Goal: Task Accomplishment & Management: Manage account settings

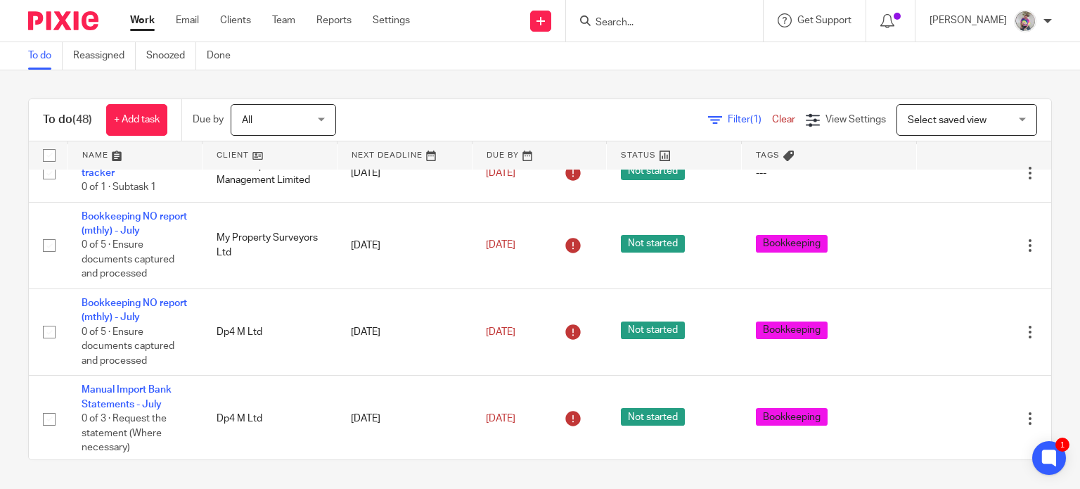
scroll to position [585, 0]
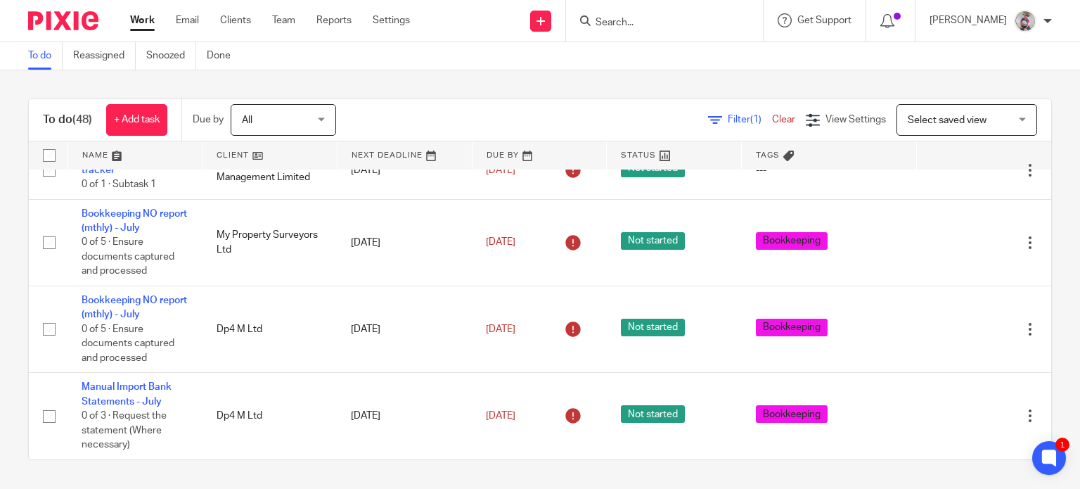
click at [644, 18] on input "Search" at bounding box center [657, 23] width 127 height 13
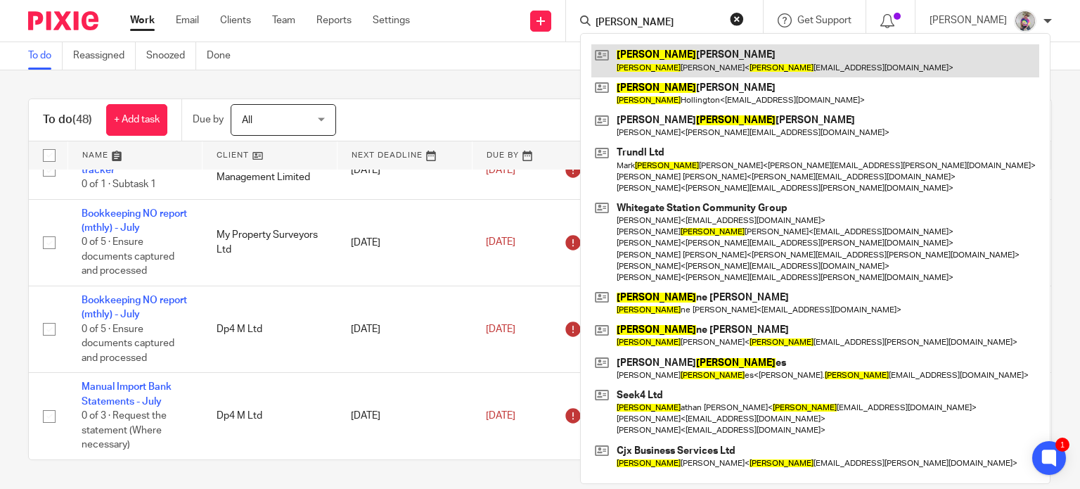
type input "john"
click at [667, 61] on link at bounding box center [816, 60] width 448 height 32
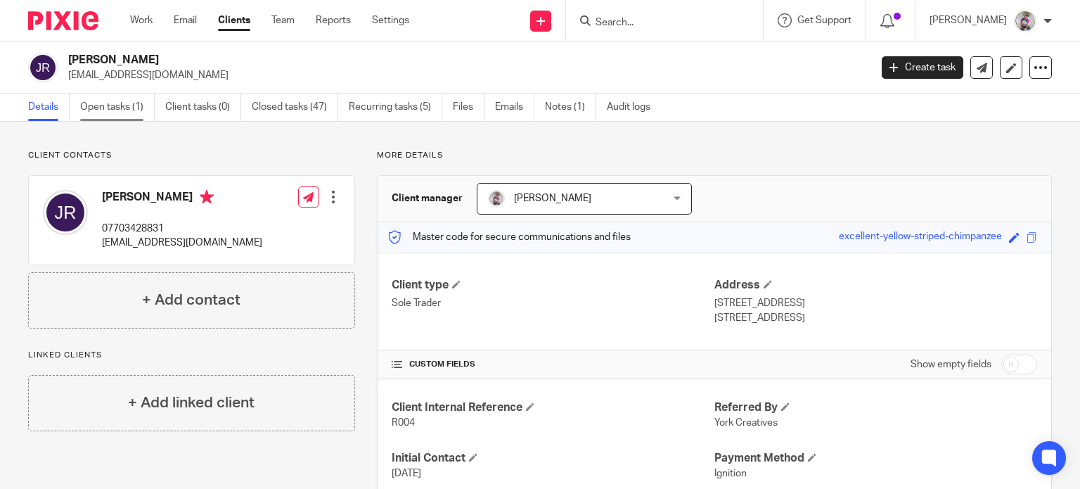
click at [122, 107] on link "Open tasks (1)" at bounding box center [117, 107] width 75 height 27
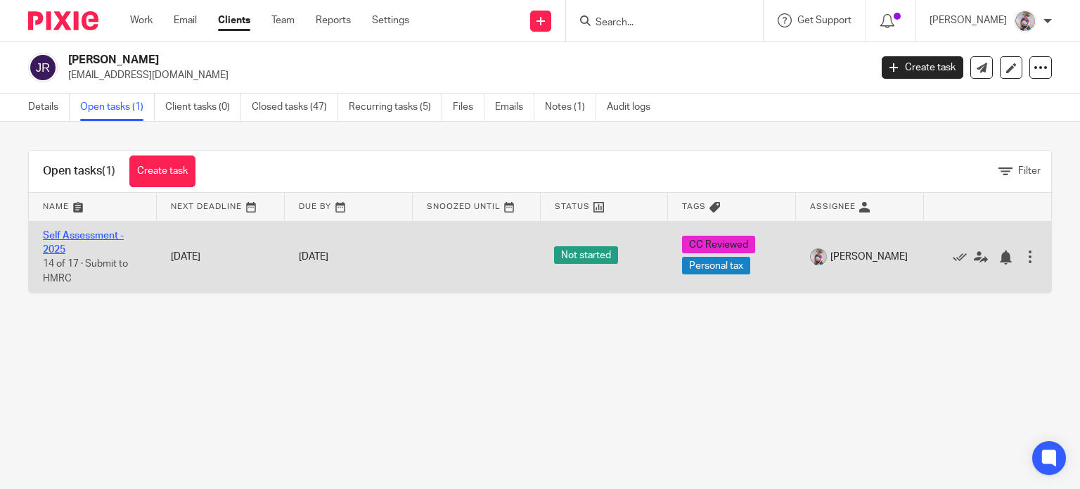
click at [90, 235] on link "Self Assessment - 2025" at bounding box center [83, 243] width 81 height 24
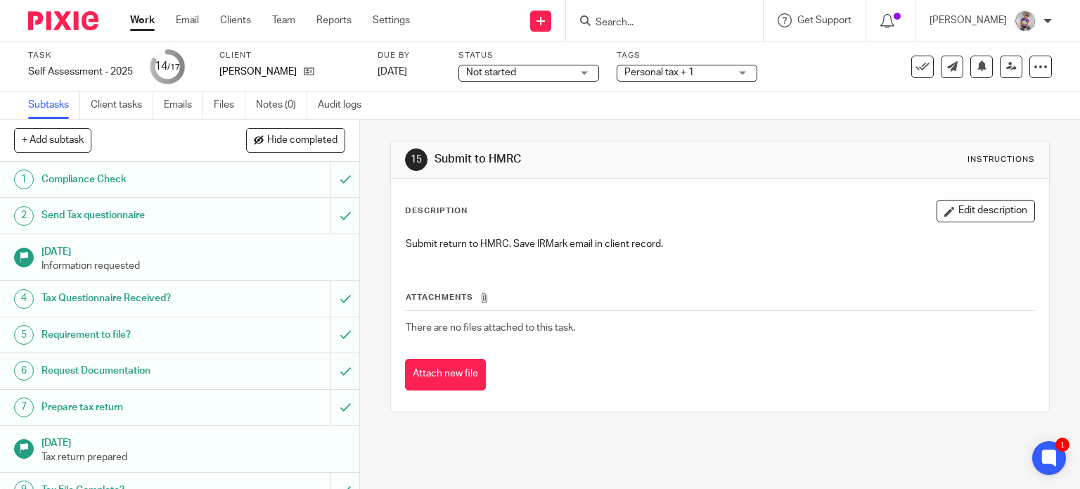
click at [695, 257] on div "Submit return to HMRC. Save IRMark email in client record." at bounding box center [721, 246] width 644 height 32
click at [951, 209] on button "Edit description" at bounding box center [986, 211] width 98 height 23
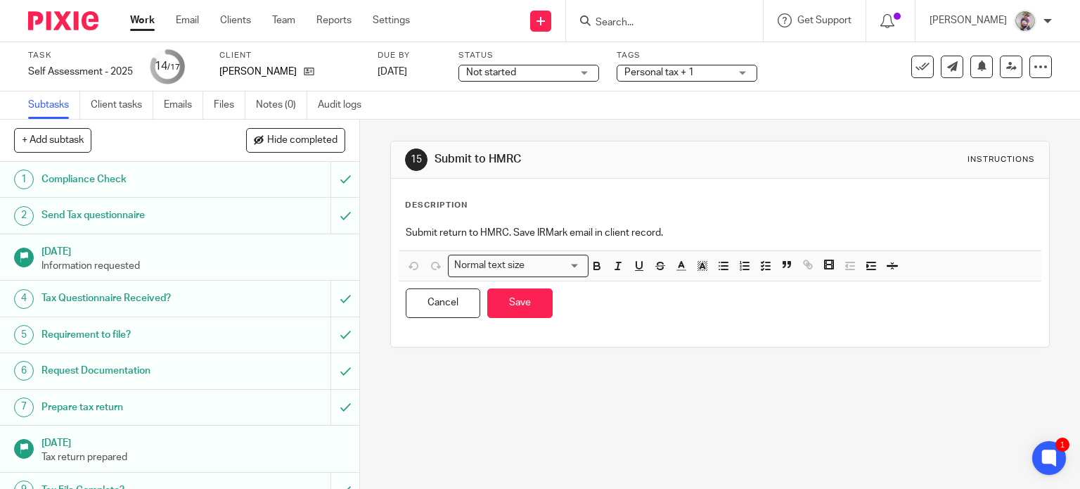
click at [712, 234] on p "Submit return to HMRC. Save IRMark email in client record." at bounding box center [721, 233] width 630 height 14
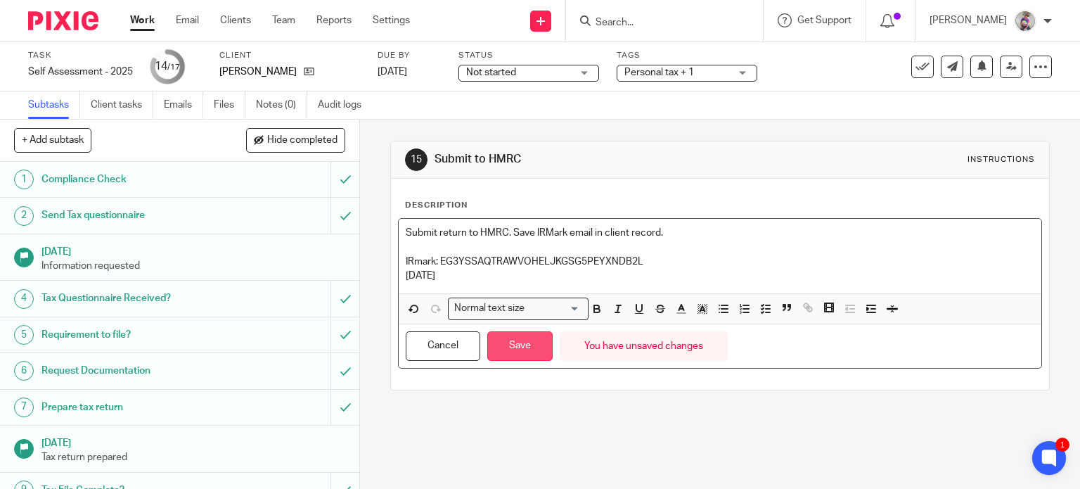
click at [521, 348] on button "Save" at bounding box center [519, 346] width 65 height 30
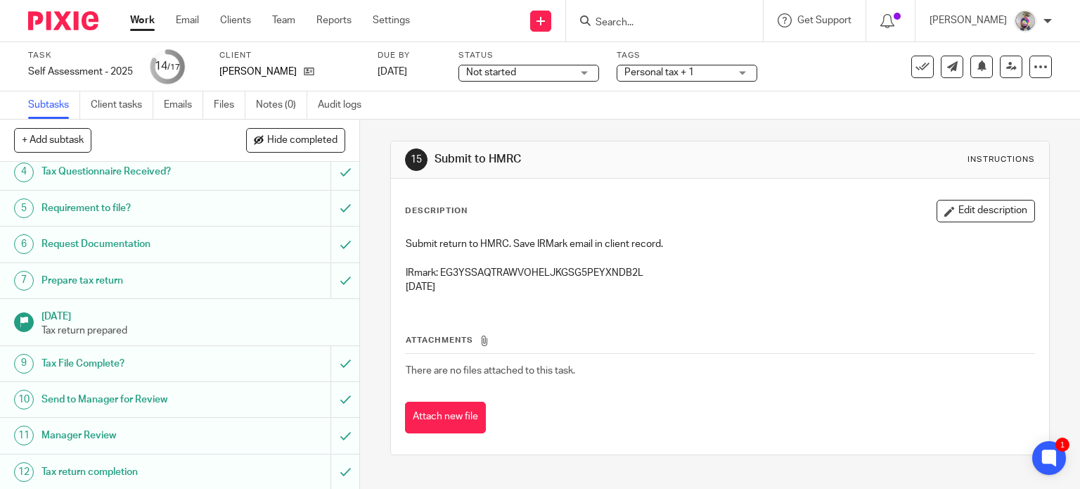
scroll to position [331, 0]
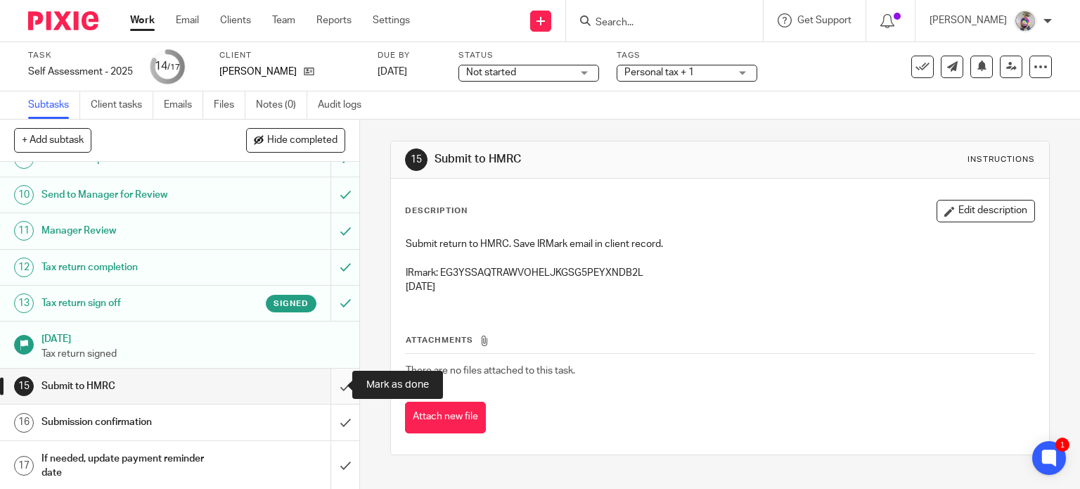
click at [326, 380] on input "submit" at bounding box center [179, 386] width 359 height 35
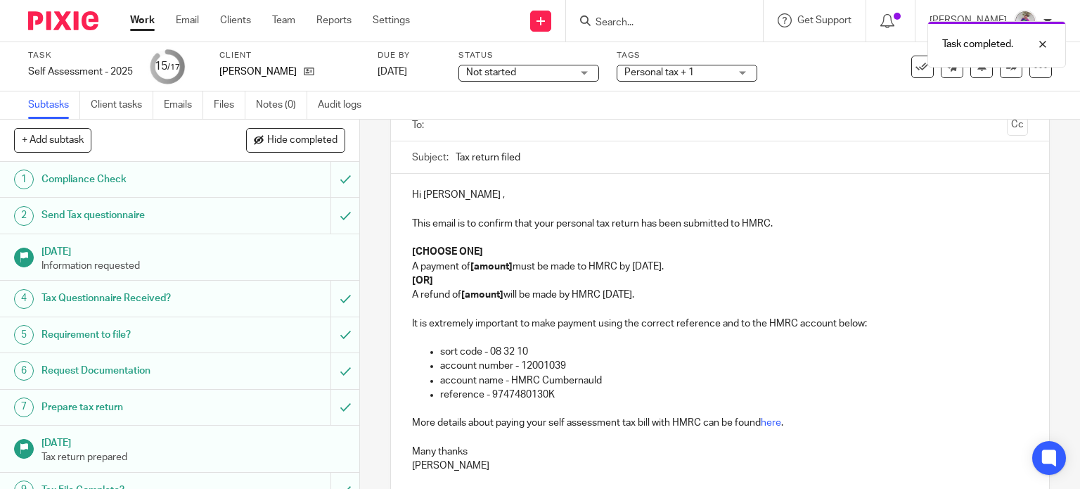
scroll to position [104, 0]
click at [483, 253] on p "[CHOOSE ONE]" at bounding box center [720, 253] width 617 height 14
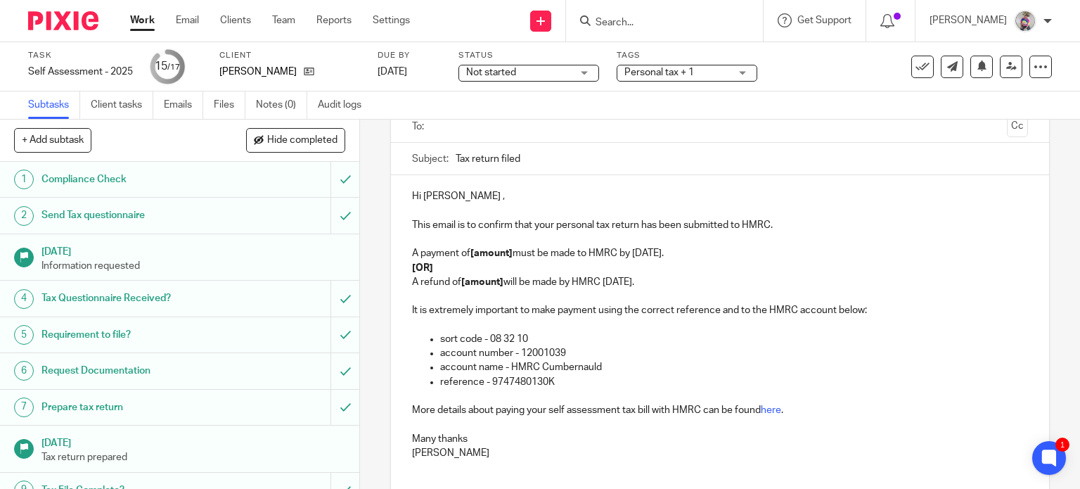
scroll to position [0, 0]
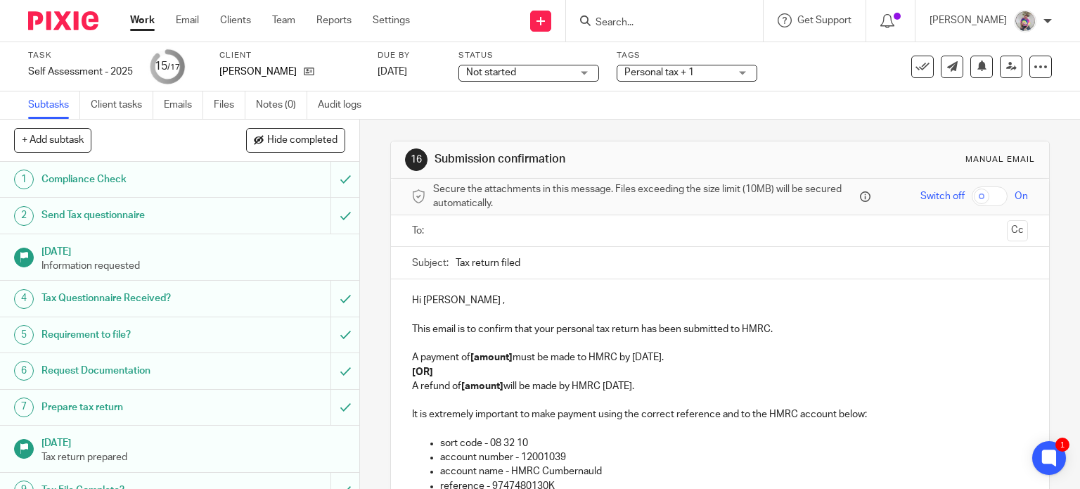
click at [511, 360] on p "A payment of [amount] must be made to HMRC by [DATE]." at bounding box center [720, 357] width 617 height 14
click at [490, 357] on strong "£2178.40" at bounding box center [492, 357] width 42 height 10
drag, startPoint x: 406, startPoint y: 370, endPoint x: 682, endPoint y: 385, distance: 276.8
click at [682, 385] on div "Hi John , This email is to confirm that your personal tax return has been submi…" at bounding box center [720, 426] width 659 height 295
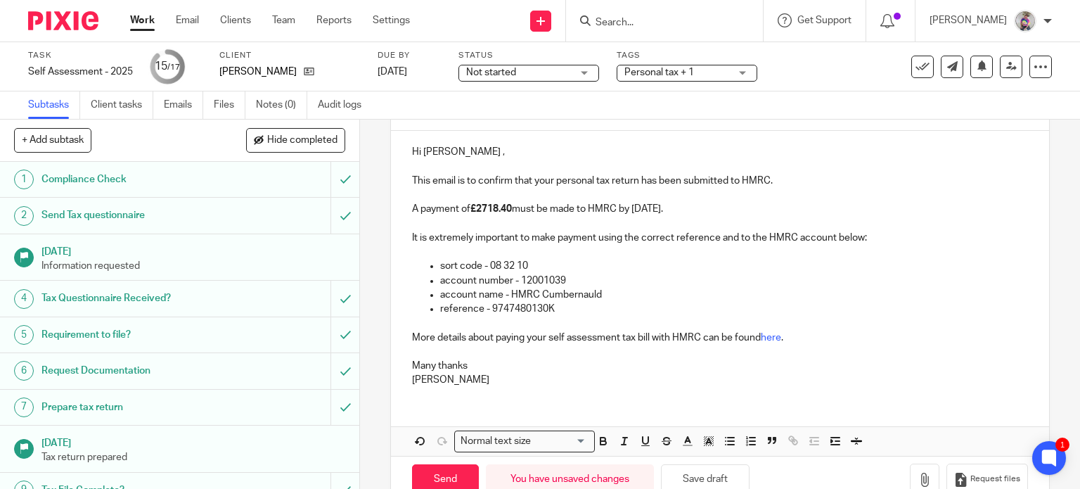
scroll to position [171, 0]
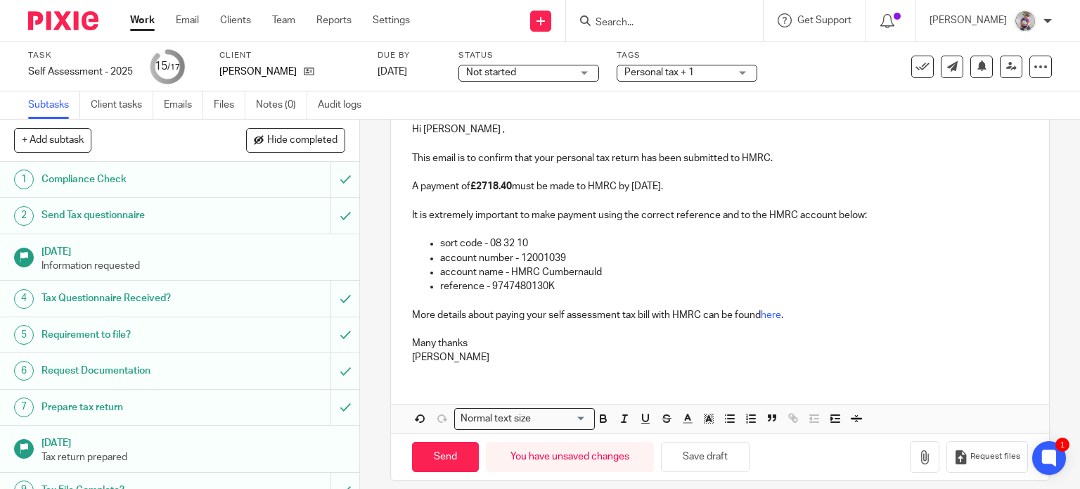
click at [810, 322] on p at bounding box center [720, 329] width 617 height 14
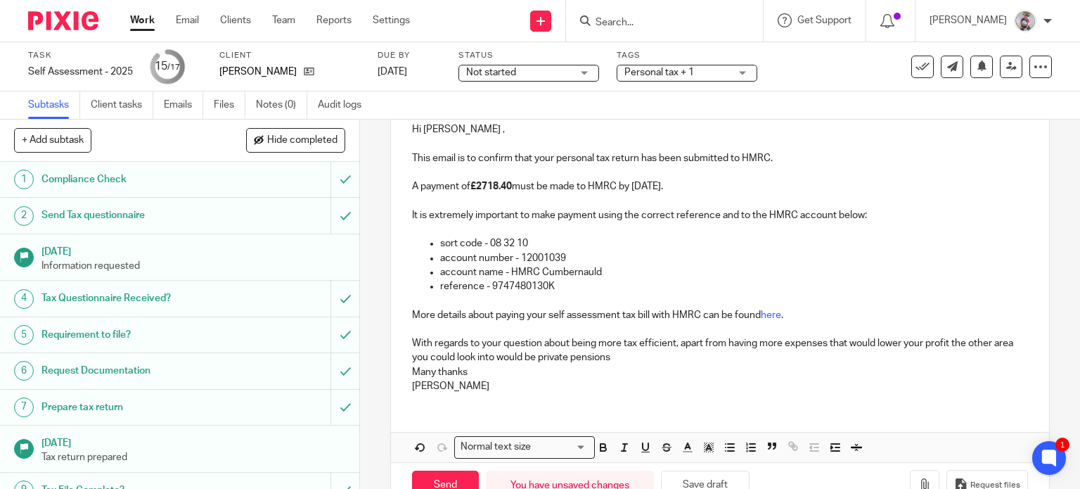
click at [554, 357] on p "With regards to your question about being more tax efficient, apart from having…" at bounding box center [720, 350] width 617 height 29
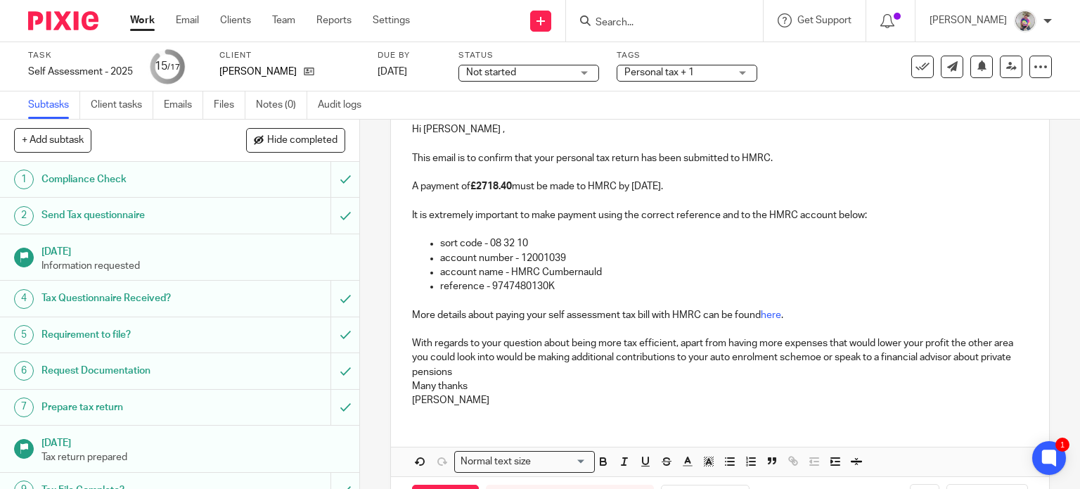
click at [836, 359] on p "With regards to your question about being more tax efficient, apart from having…" at bounding box center [720, 357] width 617 height 43
click at [488, 371] on p "With regards to your question about being more tax efficient, apart from having…" at bounding box center [720, 357] width 617 height 43
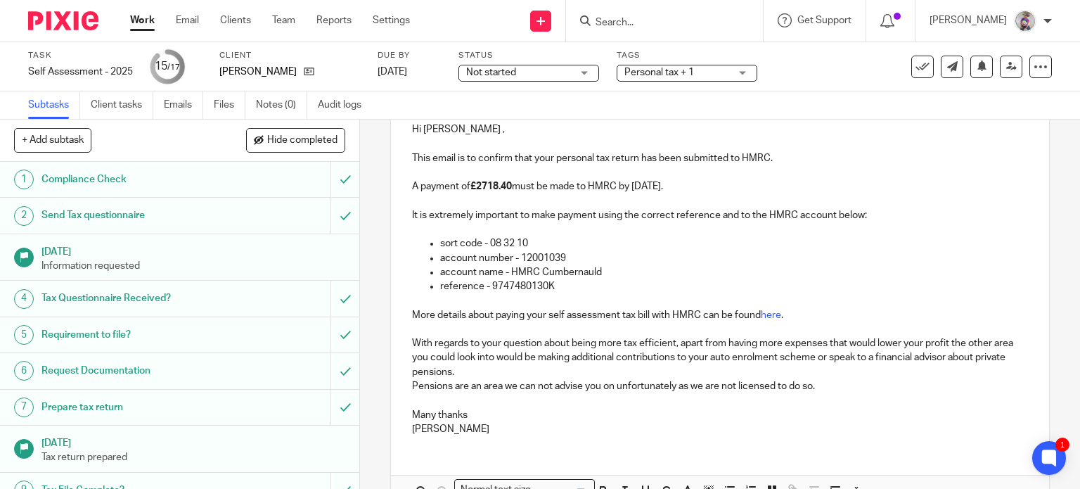
click at [828, 385] on p "Pensions are an area we can not advise you on unfortunately as we are not licen…" at bounding box center [720, 386] width 617 height 14
click at [822, 386] on p "Pensions are an area we can not advise you on unfortunately as we are not licen…" at bounding box center [720, 386] width 617 height 14
click at [816, 383] on p "Pensions are an area we can not advise you on unfortunately as we are not licen…" at bounding box center [720, 386] width 617 height 14
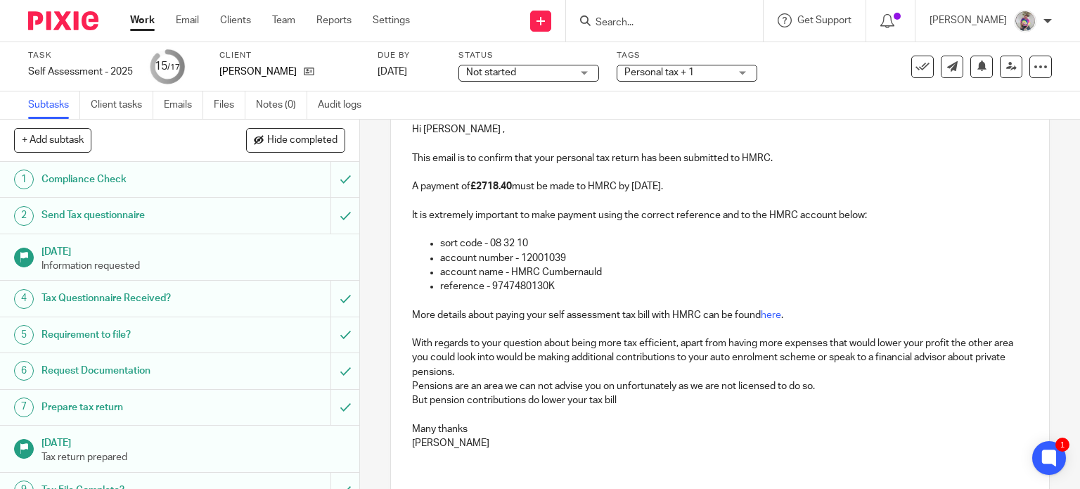
click at [627, 402] on p "But pension contributions do lower your tax bill" at bounding box center [720, 400] width 617 height 14
click at [535, 401] on p "But pension contributions do lower your tax bill" at bounding box center [720, 400] width 617 height 14
click at [620, 397] on p "But pension contributions can lower your tax bill" at bounding box center [720, 400] width 617 height 14
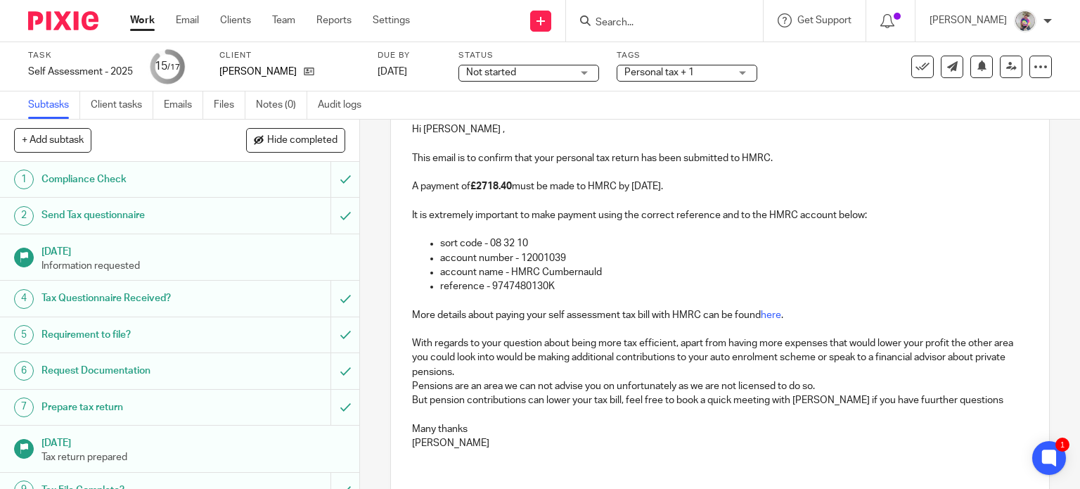
click at [886, 403] on p "But pension contributions can lower your tax bill, feel free to book a quick me…" at bounding box center [720, 400] width 617 height 14
click at [973, 402] on p "But pension contributions can lower your tax bill, feel free to book a quick me…" at bounding box center [720, 400] width 617 height 14
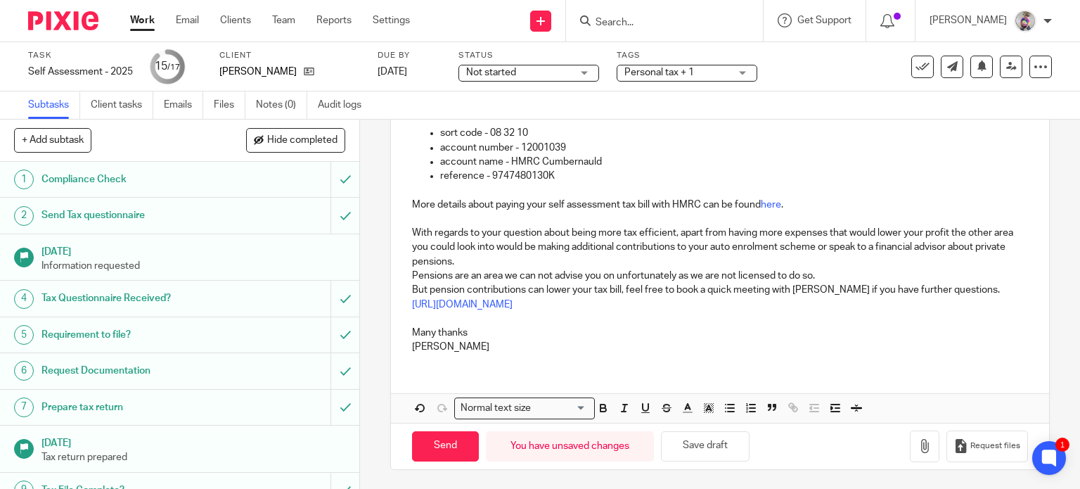
scroll to position [281, 0]
click at [442, 448] on input "Send" at bounding box center [445, 447] width 67 height 30
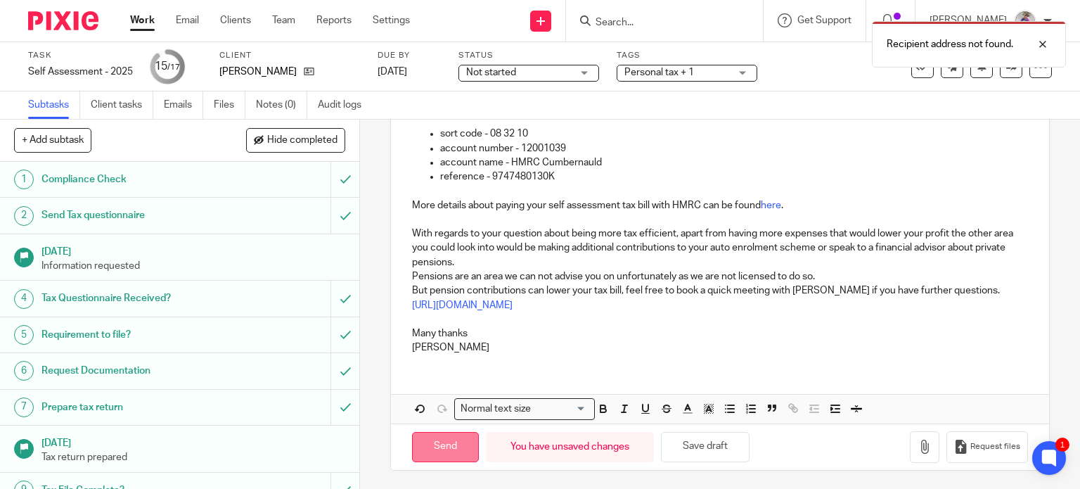
scroll to position [0, 0]
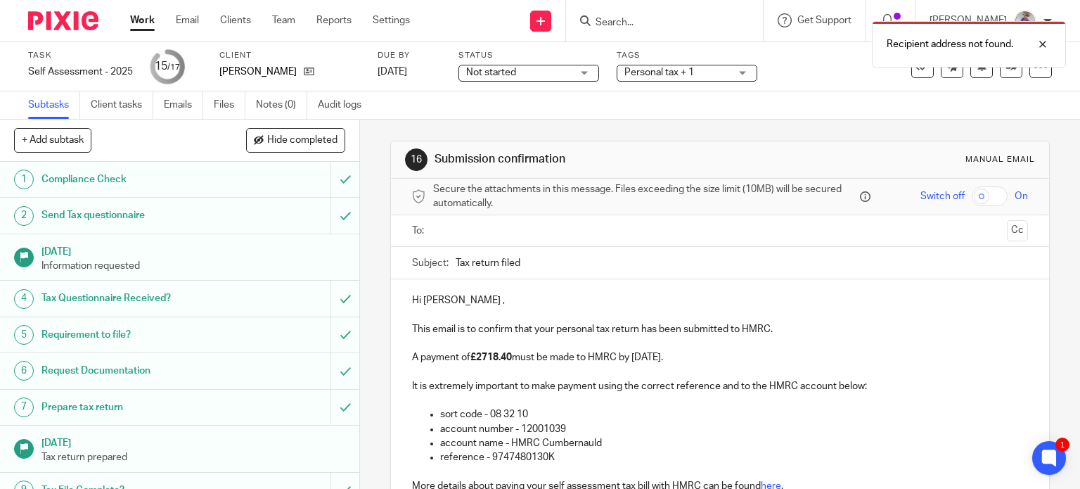
click at [486, 222] on ul at bounding box center [721, 230] width 573 height 23
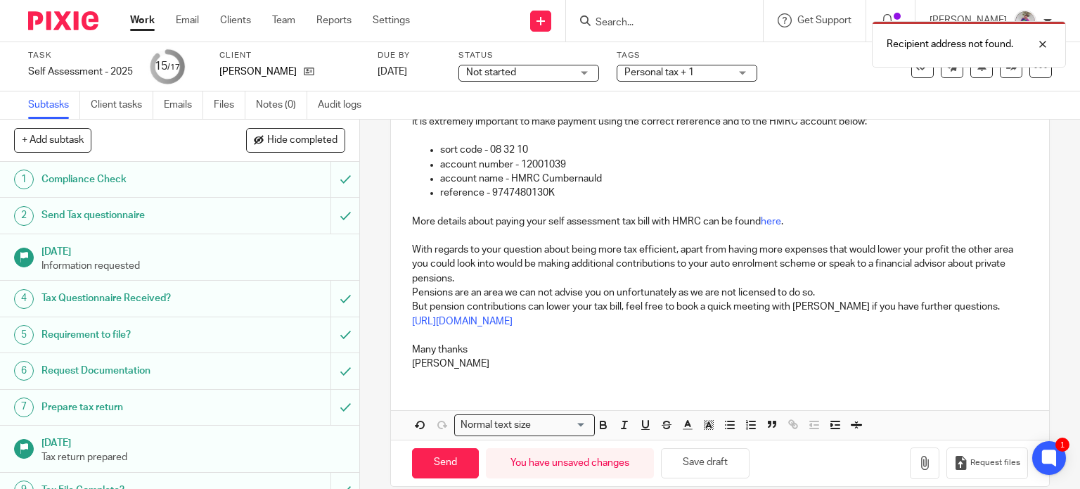
scroll to position [281, 0]
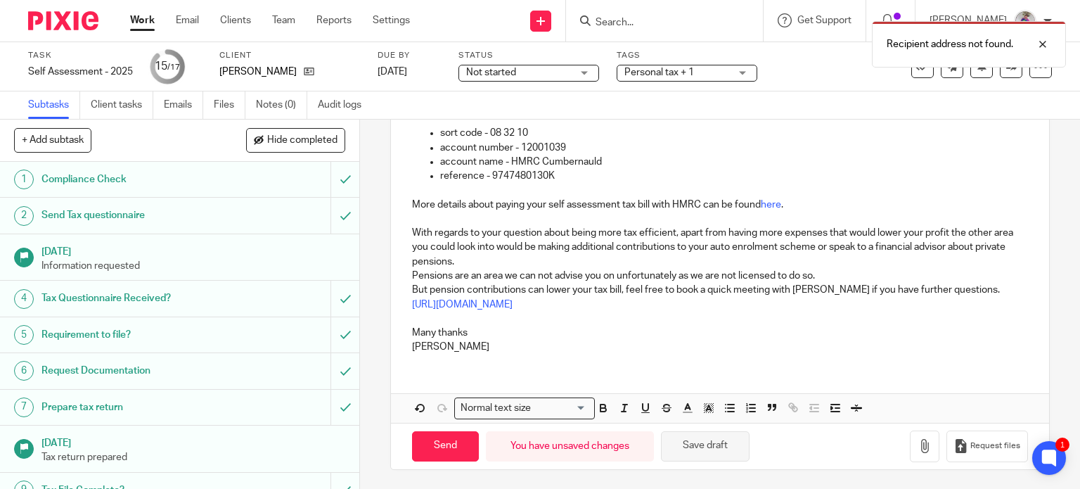
click at [689, 449] on button "Save draft" at bounding box center [705, 446] width 89 height 30
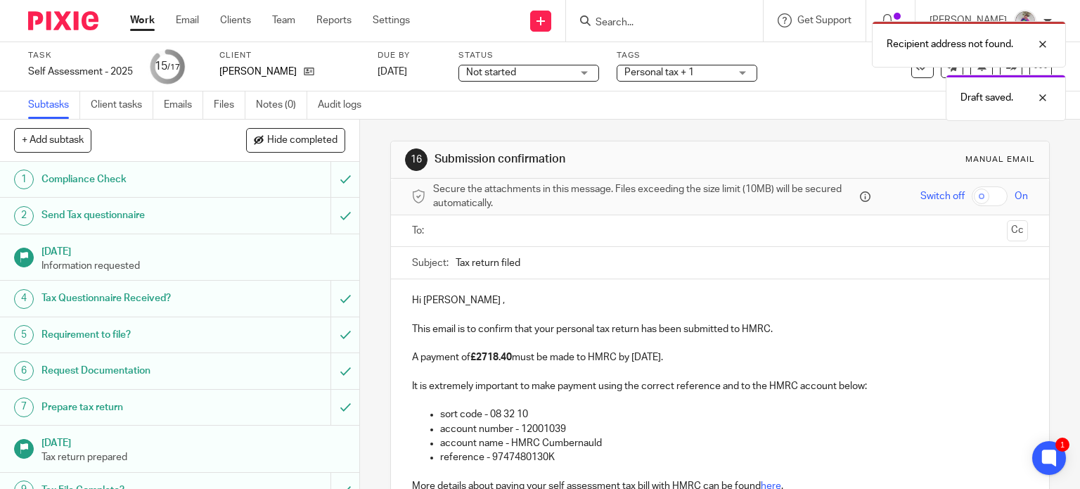
click at [556, 231] on input "text" at bounding box center [719, 231] width 563 height 16
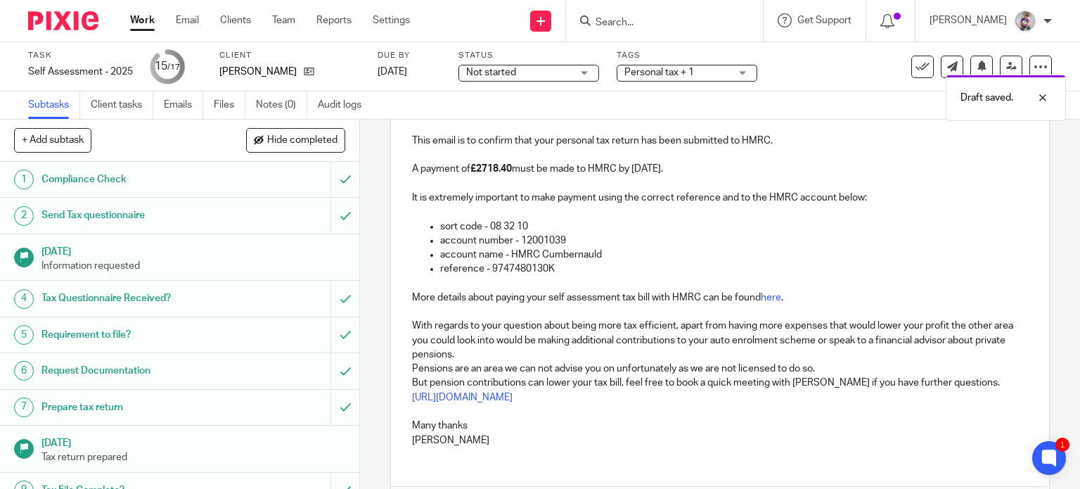
scroll to position [284, 0]
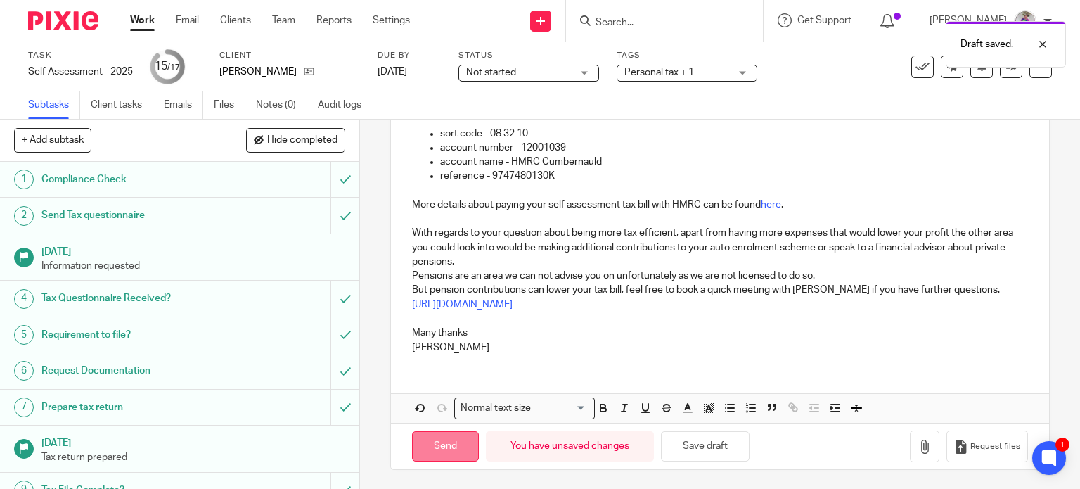
click at [447, 443] on input "Send" at bounding box center [445, 446] width 67 height 30
type input "Sent"
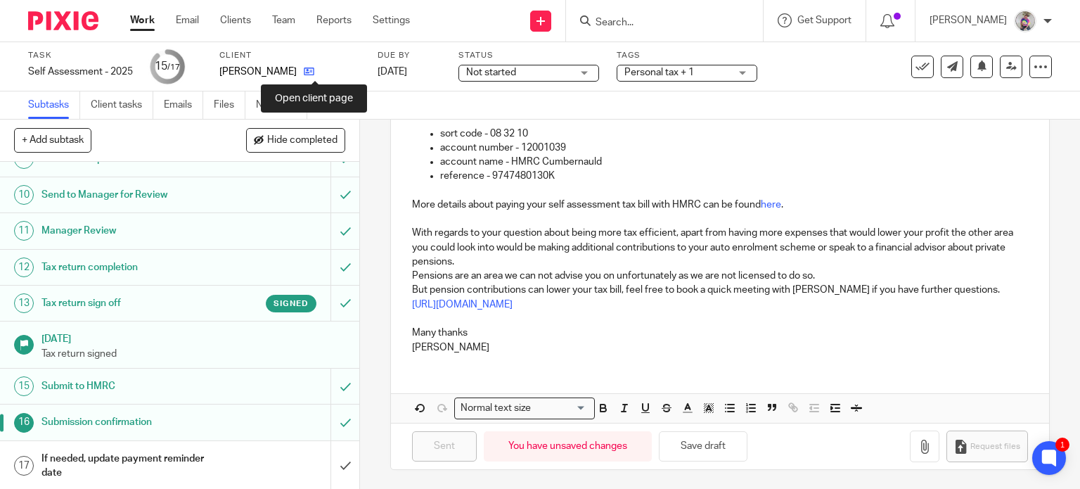
click at [313, 72] on icon at bounding box center [309, 71] width 11 height 11
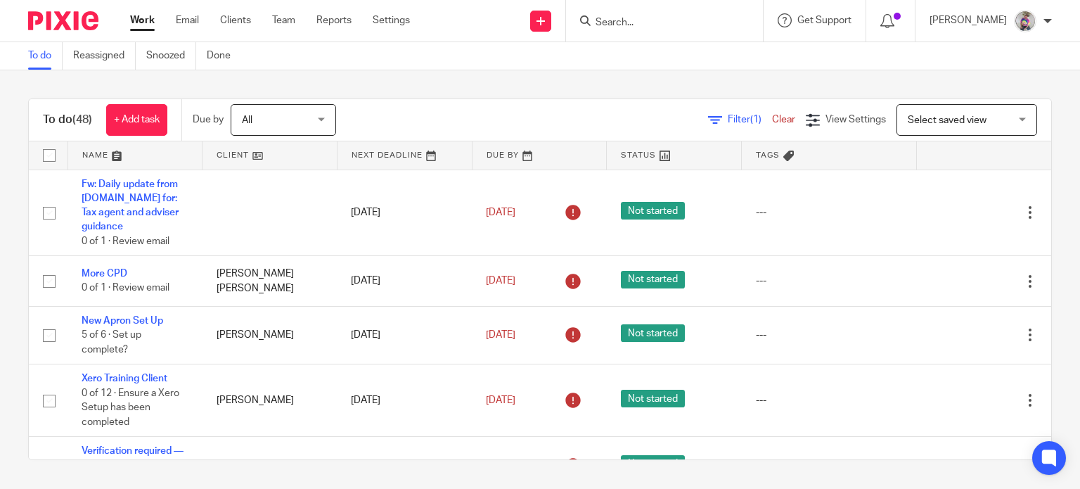
click at [657, 18] on input "Search" at bounding box center [657, 23] width 127 height 13
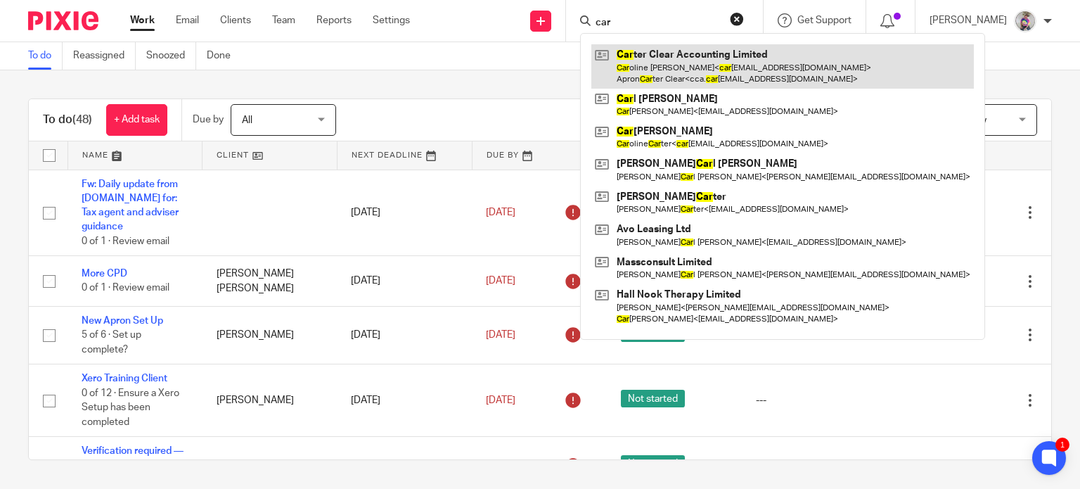
type input "car"
click at [667, 61] on link at bounding box center [783, 66] width 383 height 44
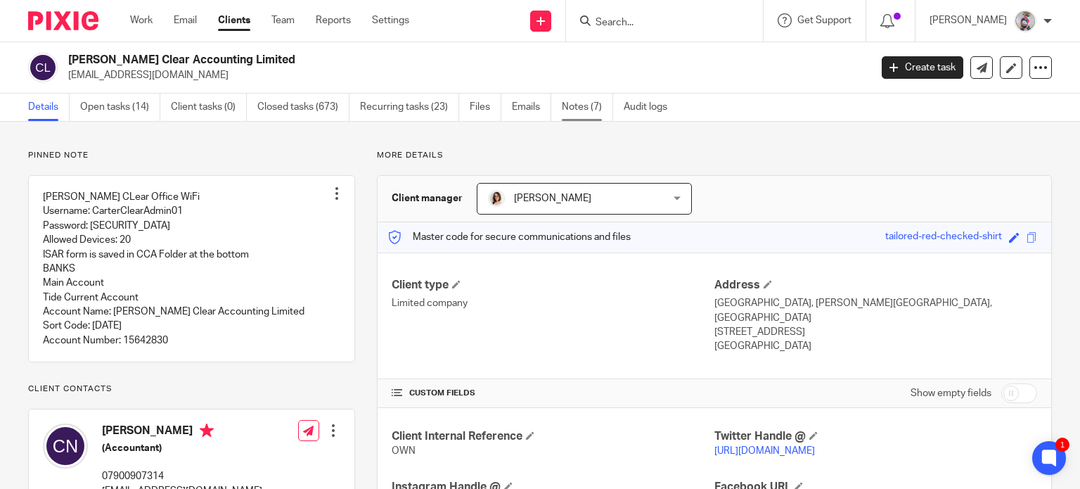
click at [575, 109] on link "Notes (7)" at bounding box center [587, 107] width 51 height 27
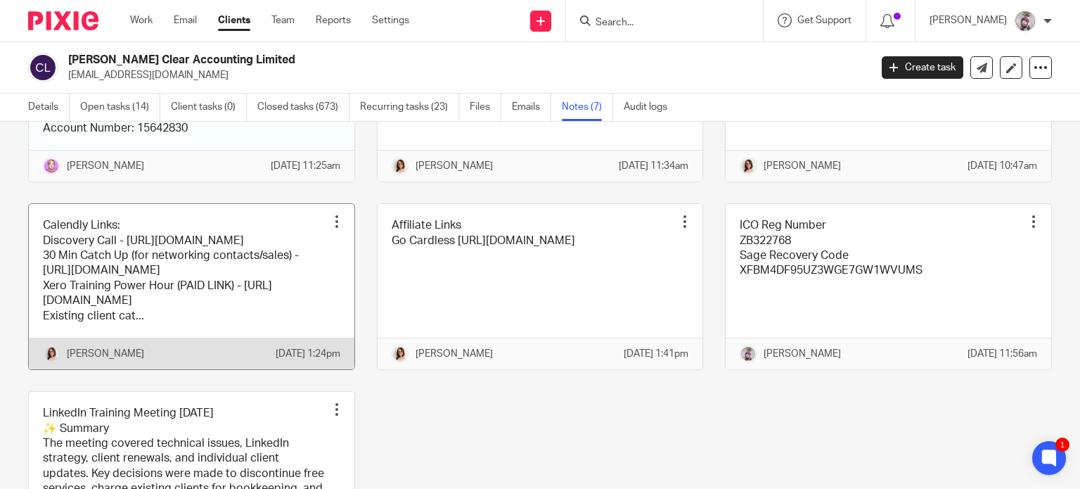
scroll to position [288, 0]
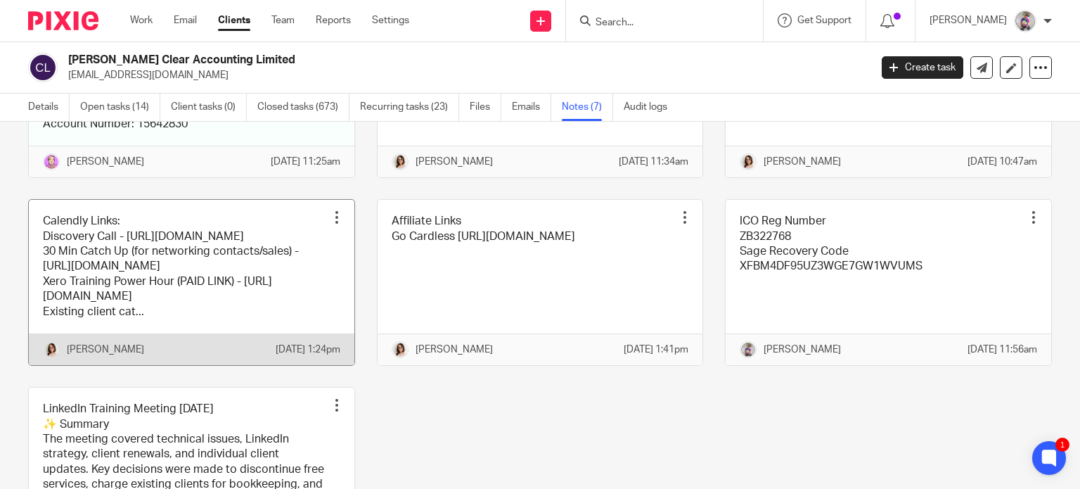
click at [149, 365] on link at bounding box center [192, 282] width 326 height 165
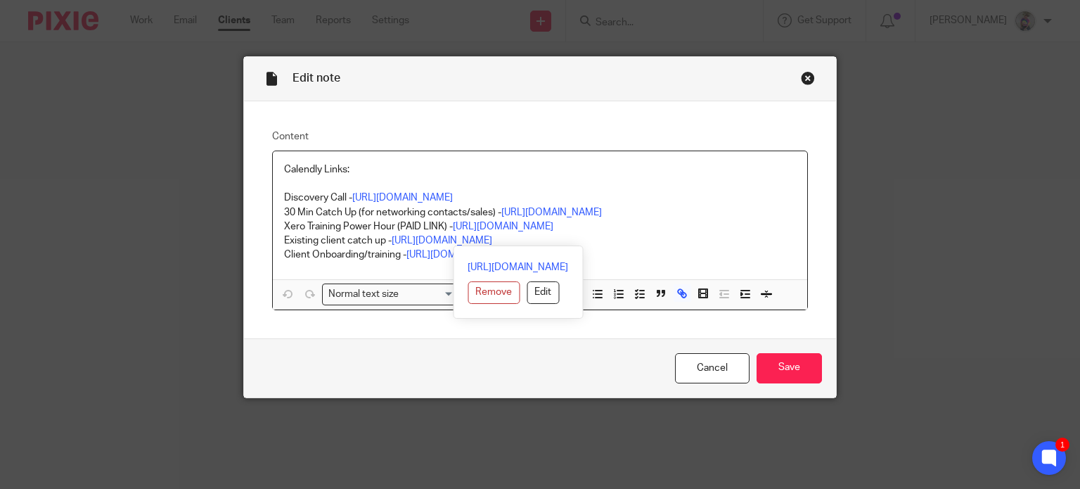
drag, startPoint x: 389, startPoint y: 240, endPoint x: 661, endPoint y: 239, distance: 272.2
click at [661, 239] on p "Existing client catch up - https://calendly.com/carterclear/existing-client-cat…" at bounding box center [540, 241] width 513 height 14
copy link "https://calendly.com/carterclear/existing-client-catch-up"
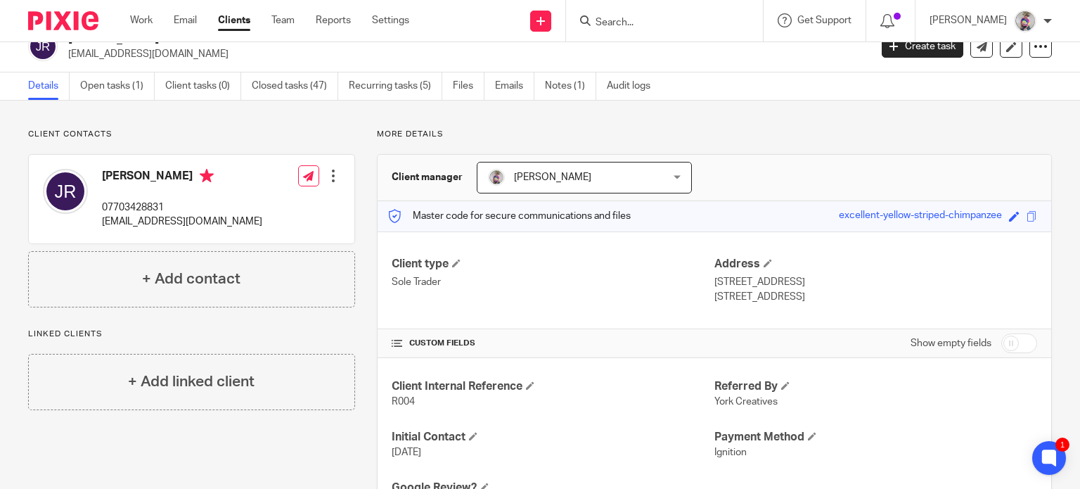
scroll to position [20, 0]
click at [1002, 345] on input "checkbox" at bounding box center [1020, 345] width 36 height 20
checkbox input "true"
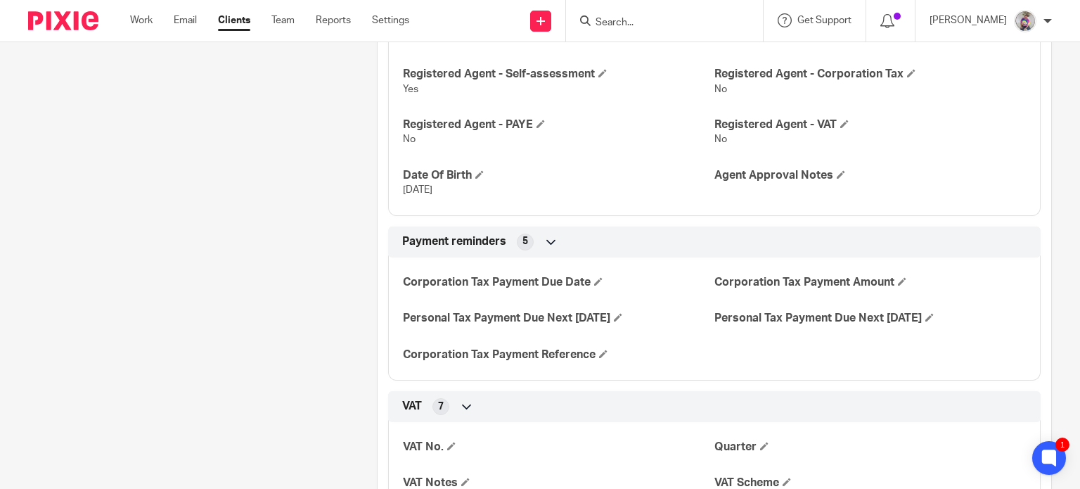
scroll to position [1041, 0]
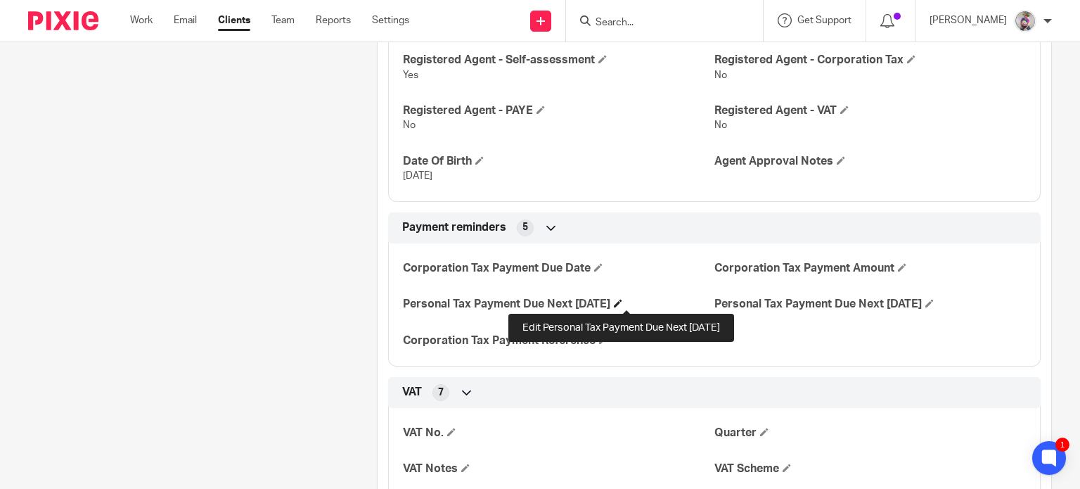
click at [623, 303] on span at bounding box center [618, 303] width 8 height 8
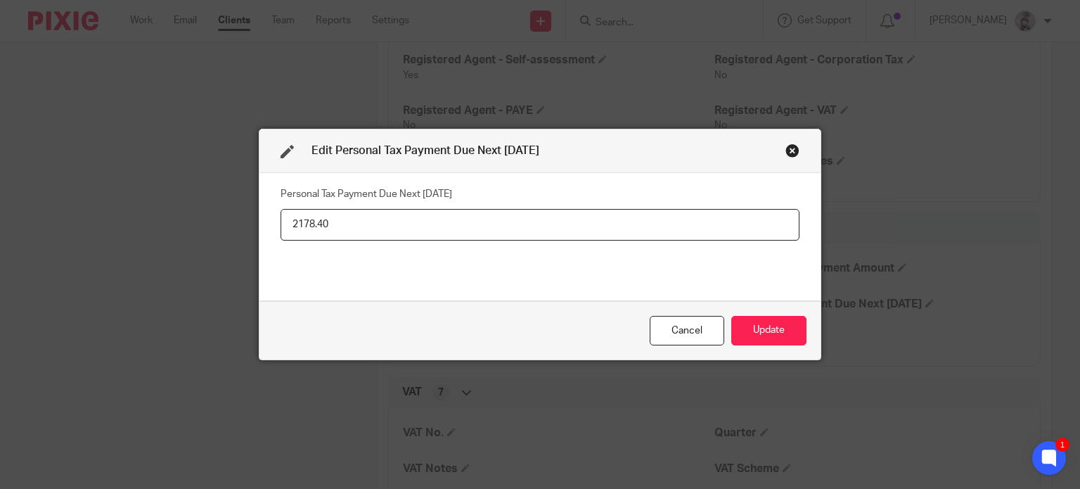
click at [303, 226] on input "2178.40" at bounding box center [540, 225] width 519 height 32
type input "2718.40"
click at [776, 330] on button "Update" at bounding box center [769, 331] width 75 height 30
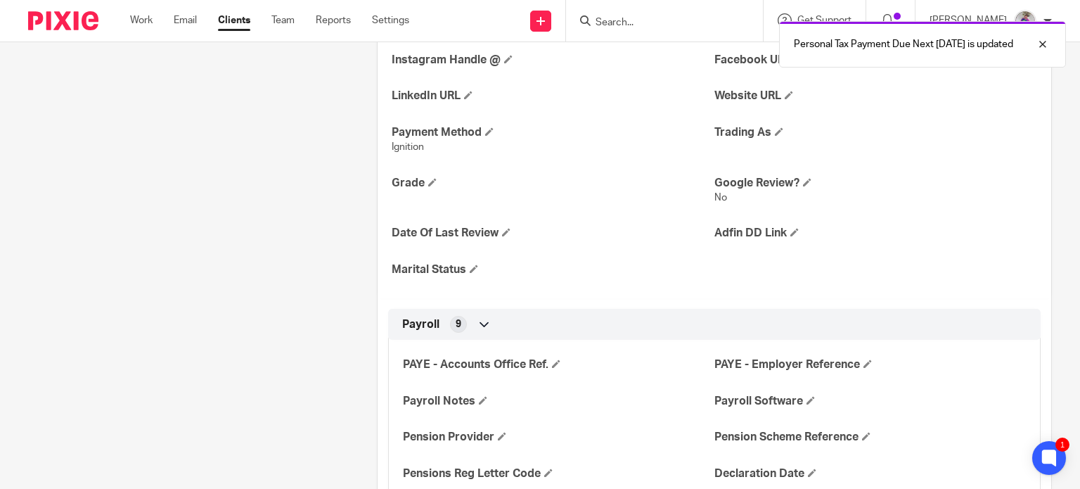
scroll to position [0, 0]
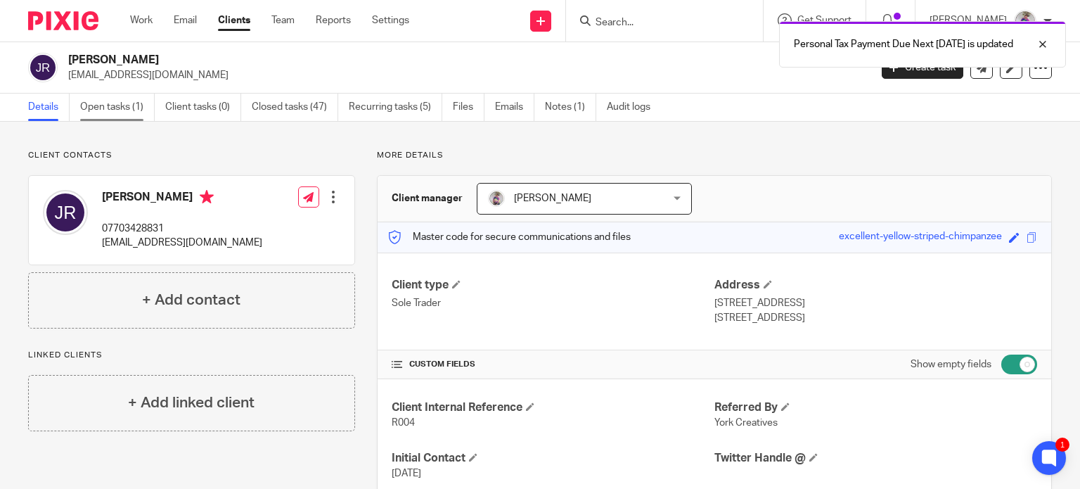
click at [122, 112] on link "Open tasks (1)" at bounding box center [117, 107] width 75 height 27
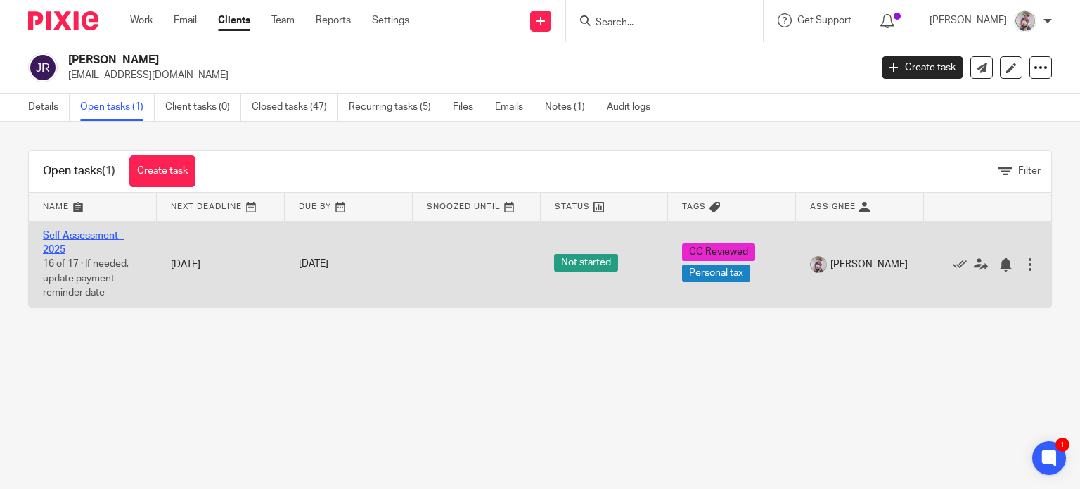
click at [59, 233] on link "Self Assessment - 2025" at bounding box center [83, 243] width 81 height 24
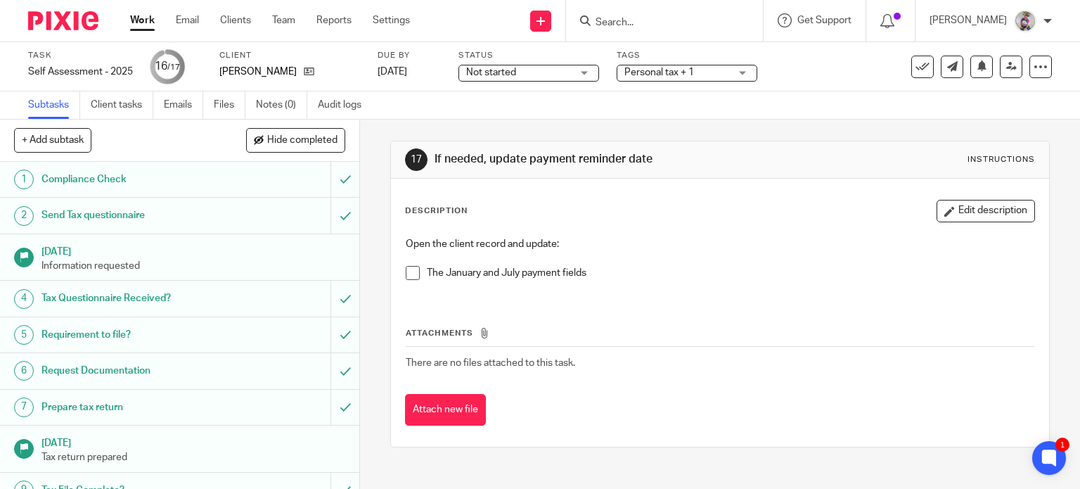
scroll to position [331, 0]
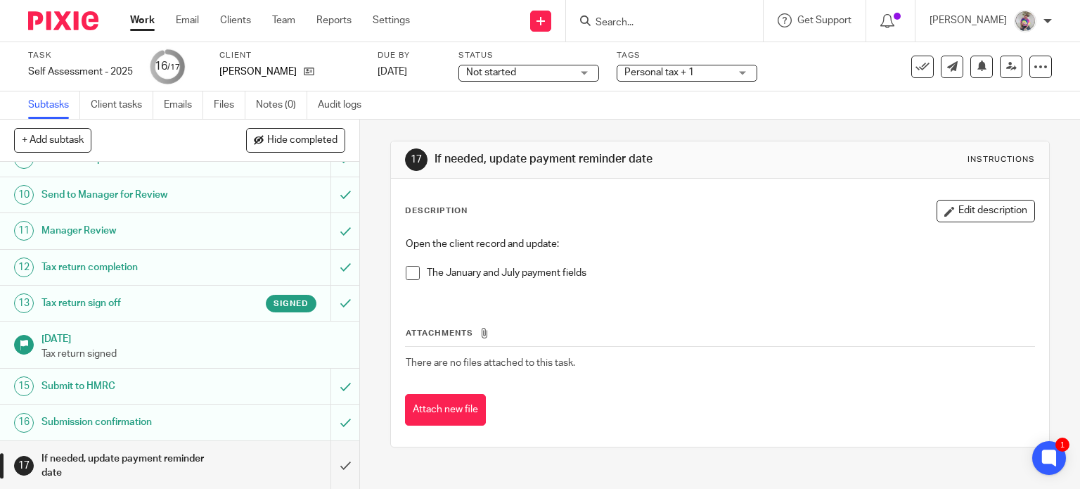
click at [411, 275] on span at bounding box center [413, 273] width 14 height 14
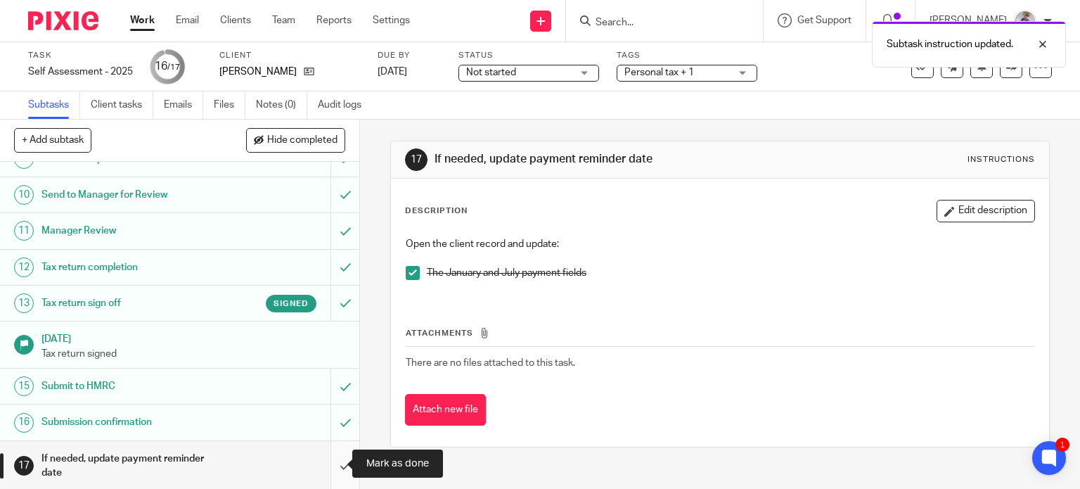
click at [330, 459] on input "submit" at bounding box center [179, 466] width 359 height 50
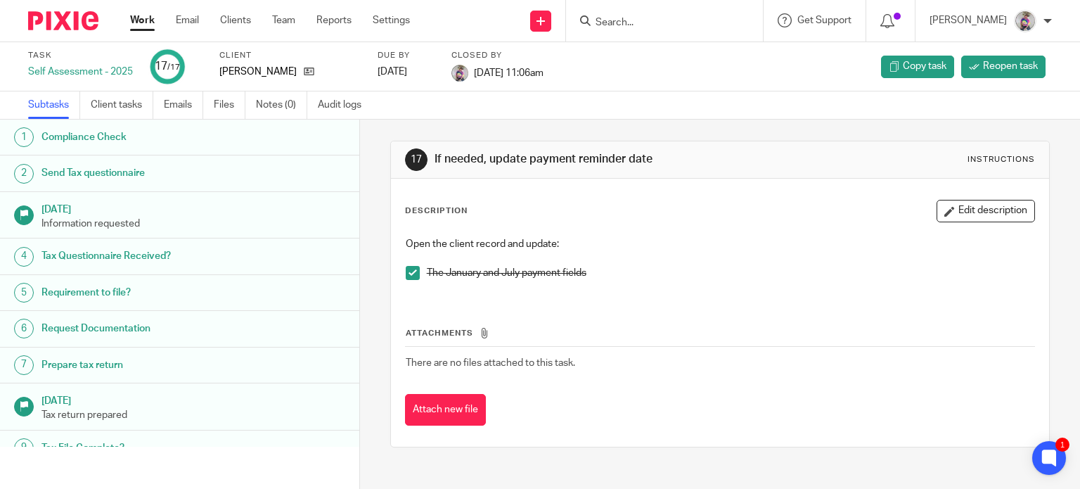
scroll to position [317, 0]
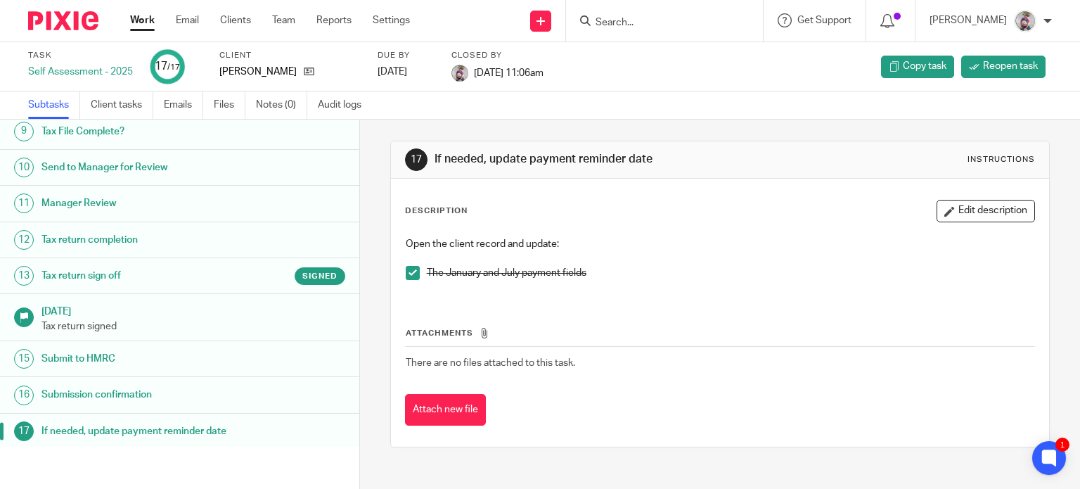
click at [141, 24] on link "Work" at bounding box center [142, 20] width 25 height 14
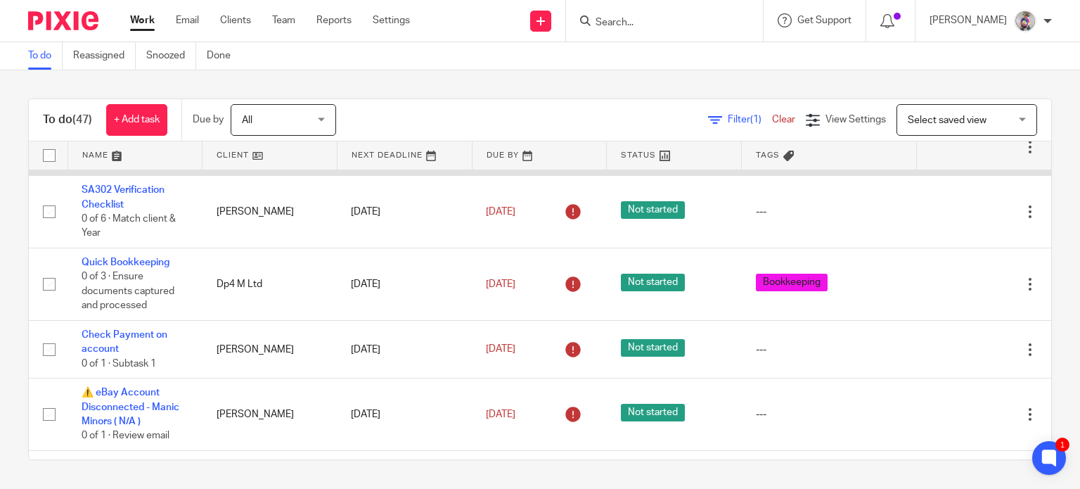
scroll to position [1013, 0]
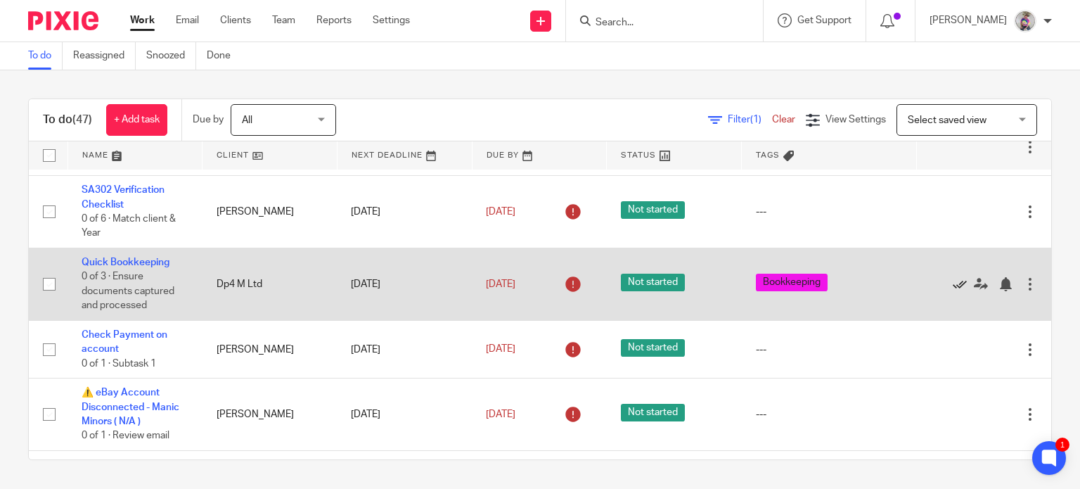
click at [953, 277] on icon at bounding box center [960, 284] width 14 height 14
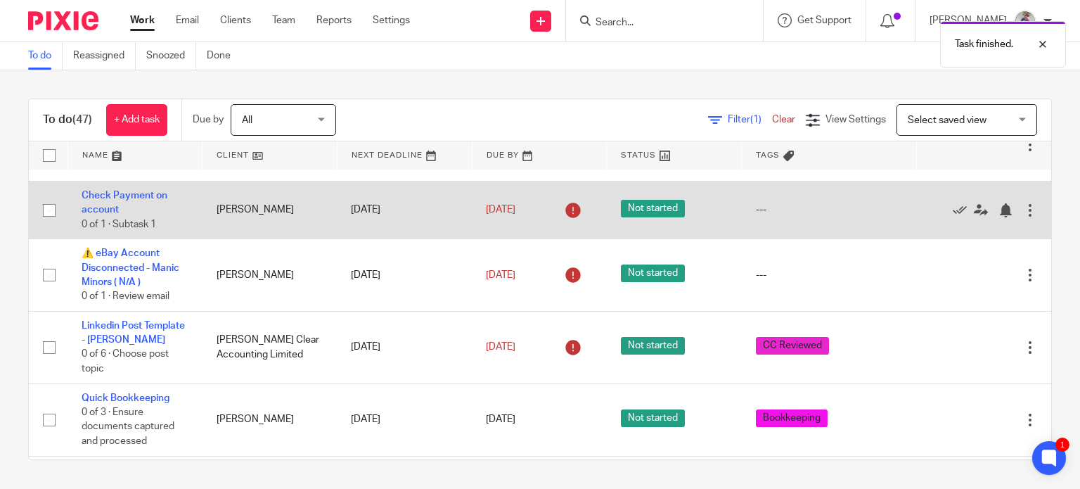
scroll to position [1080, 0]
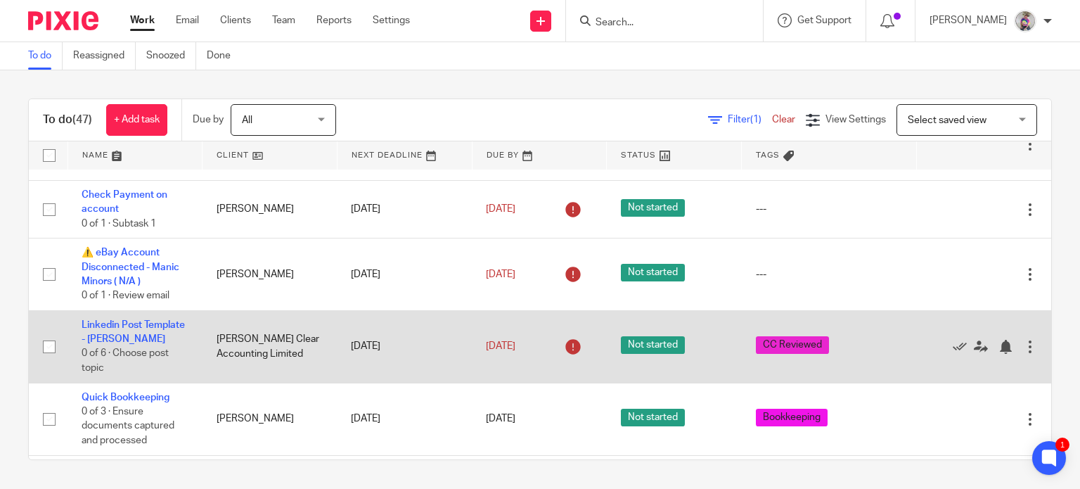
click at [1023, 340] on div at bounding box center [1030, 347] width 14 height 14
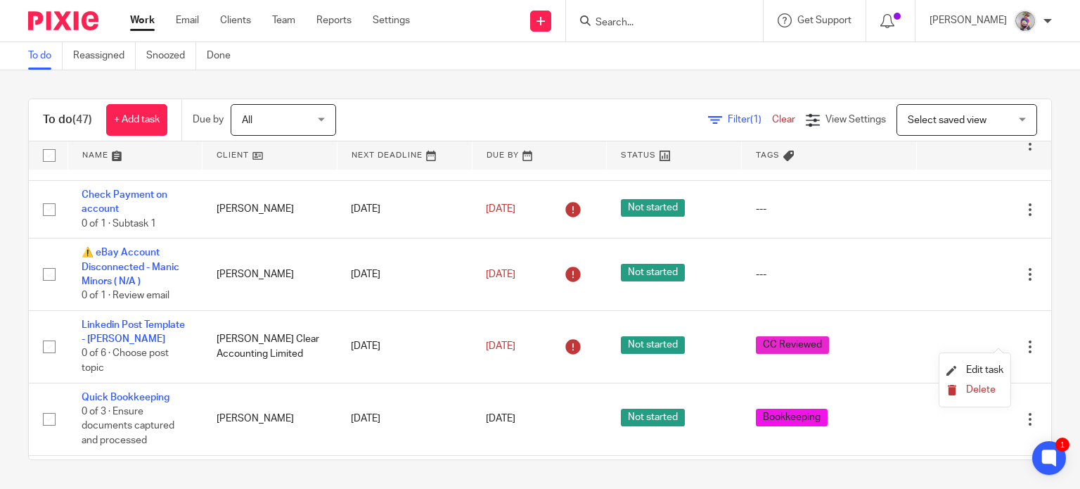
click at [977, 389] on span "Delete" at bounding box center [982, 390] width 30 height 10
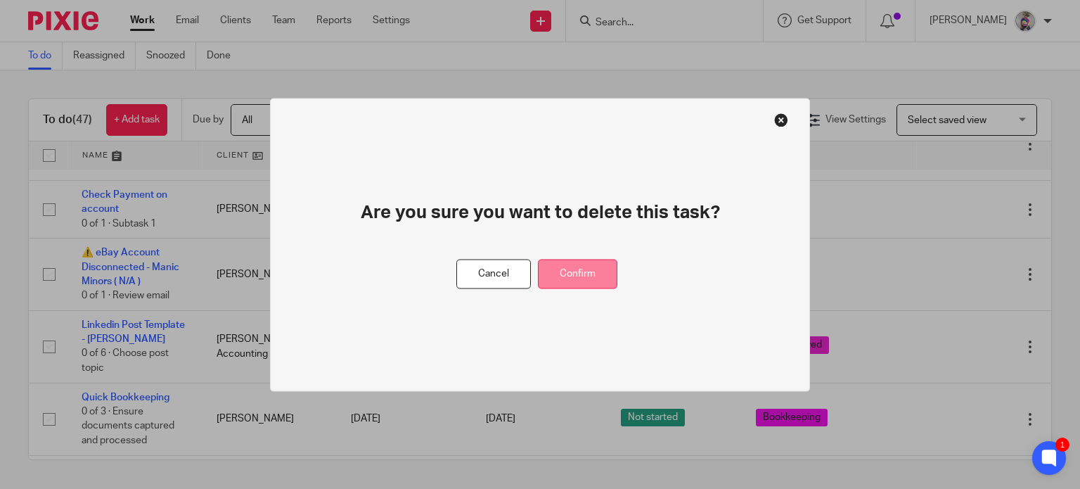
click at [583, 280] on button "Confirm" at bounding box center [577, 274] width 79 height 30
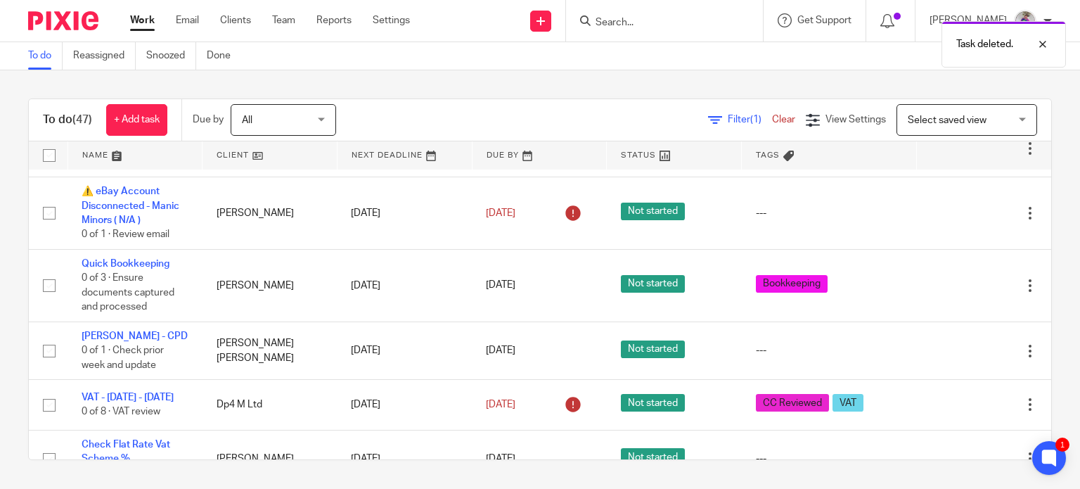
scroll to position [1142, 0]
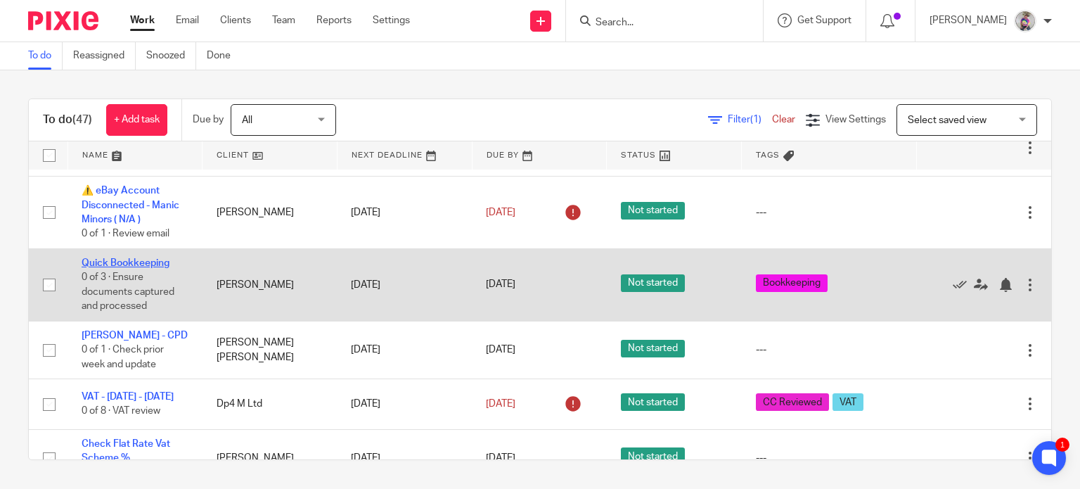
click at [120, 258] on link "Quick Bookkeeping" at bounding box center [126, 263] width 88 height 10
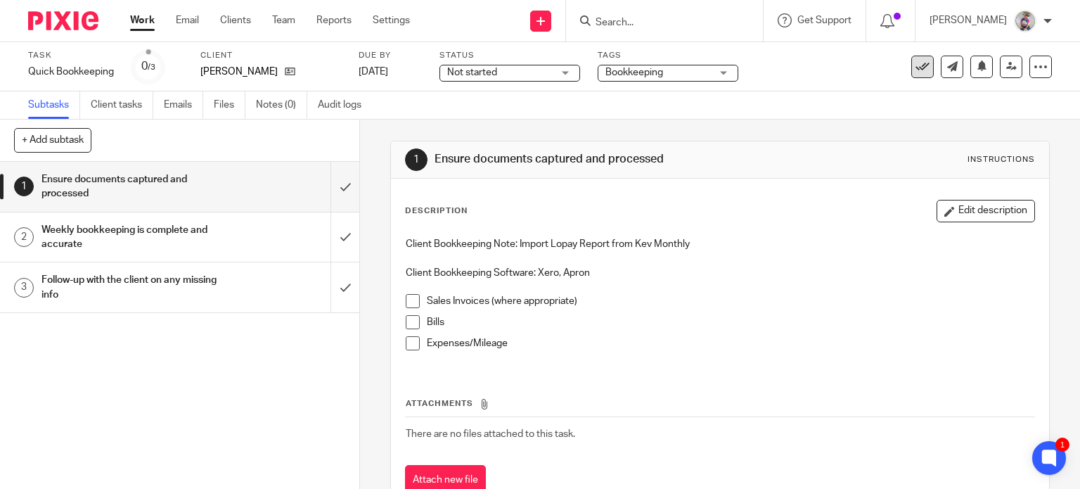
click at [916, 64] on icon at bounding box center [923, 67] width 14 height 14
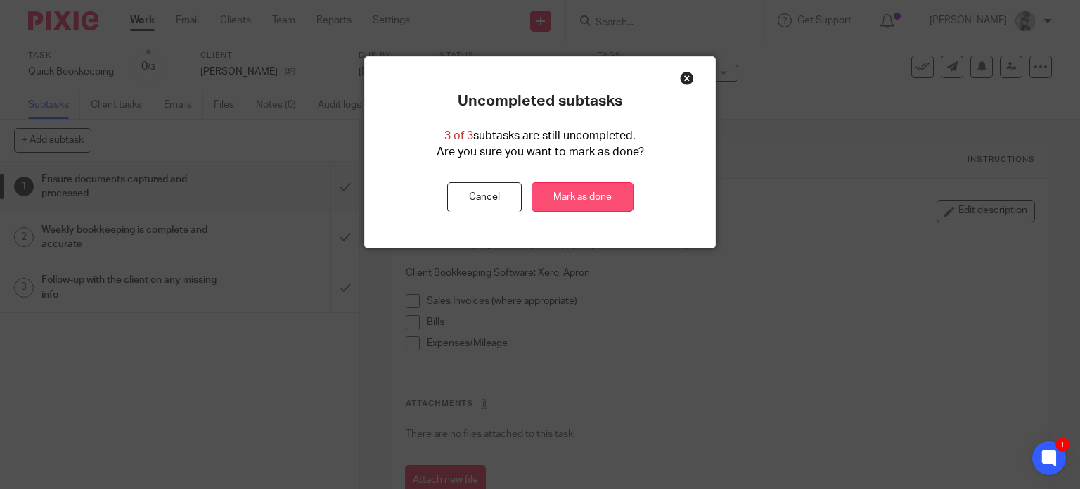
click at [584, 192] on link "Mark as done" at bounding box center [583, 197] width 102 height 30
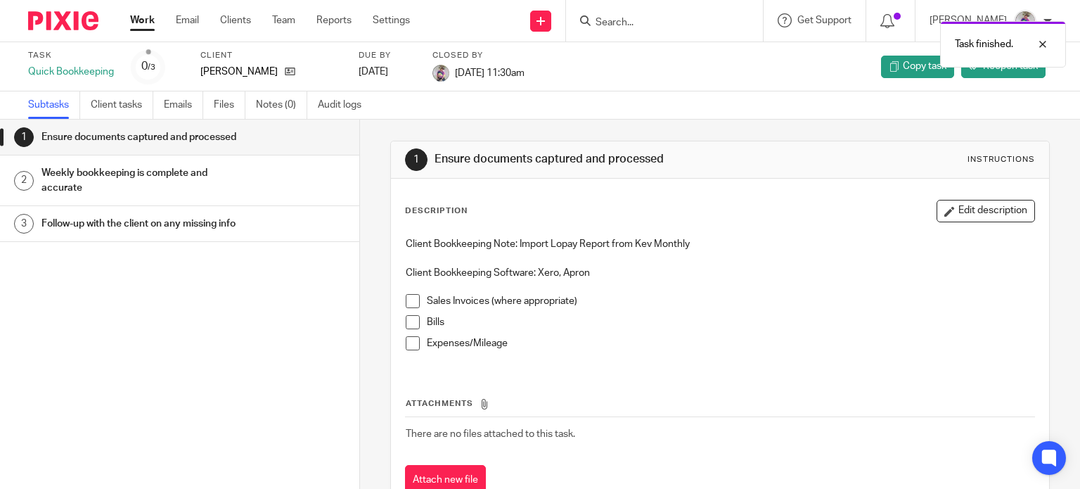
click at [149, 25] on link "Work" at bounding box center [142, 20] width 25 height 14
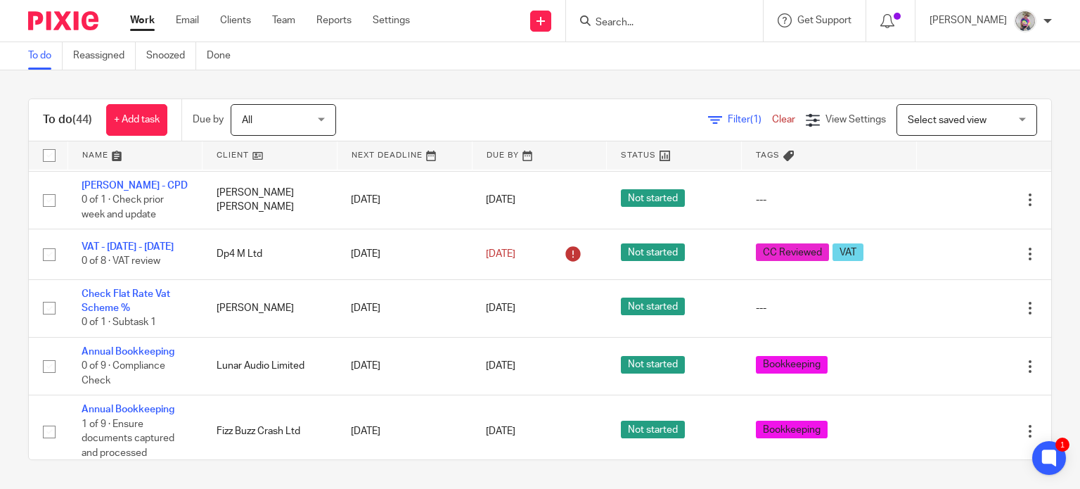
scroll to position [1218, 0]
